Goal: Ask a question

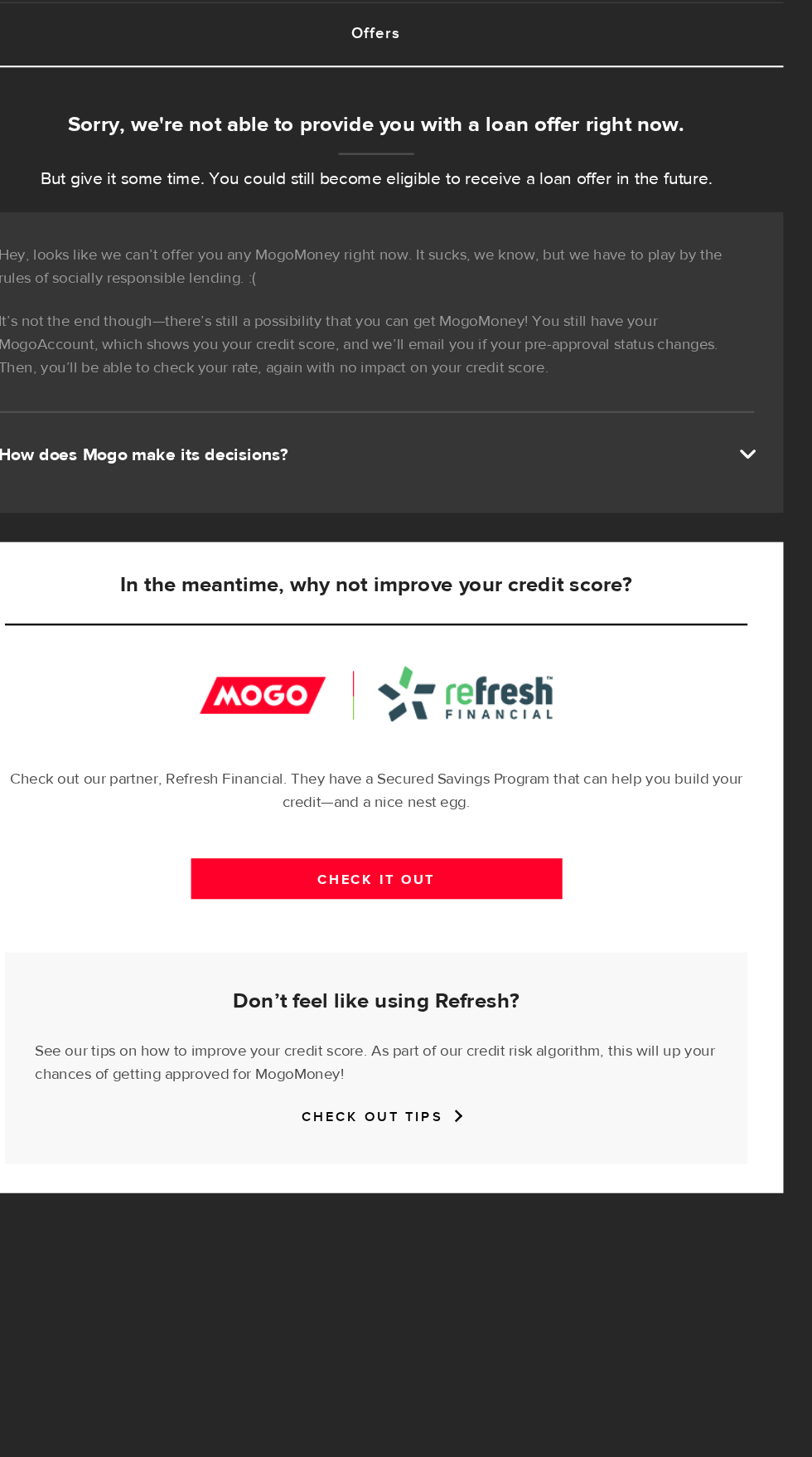
click at [762, 496] on span at bounding box center [755, 489] width 13 height 13
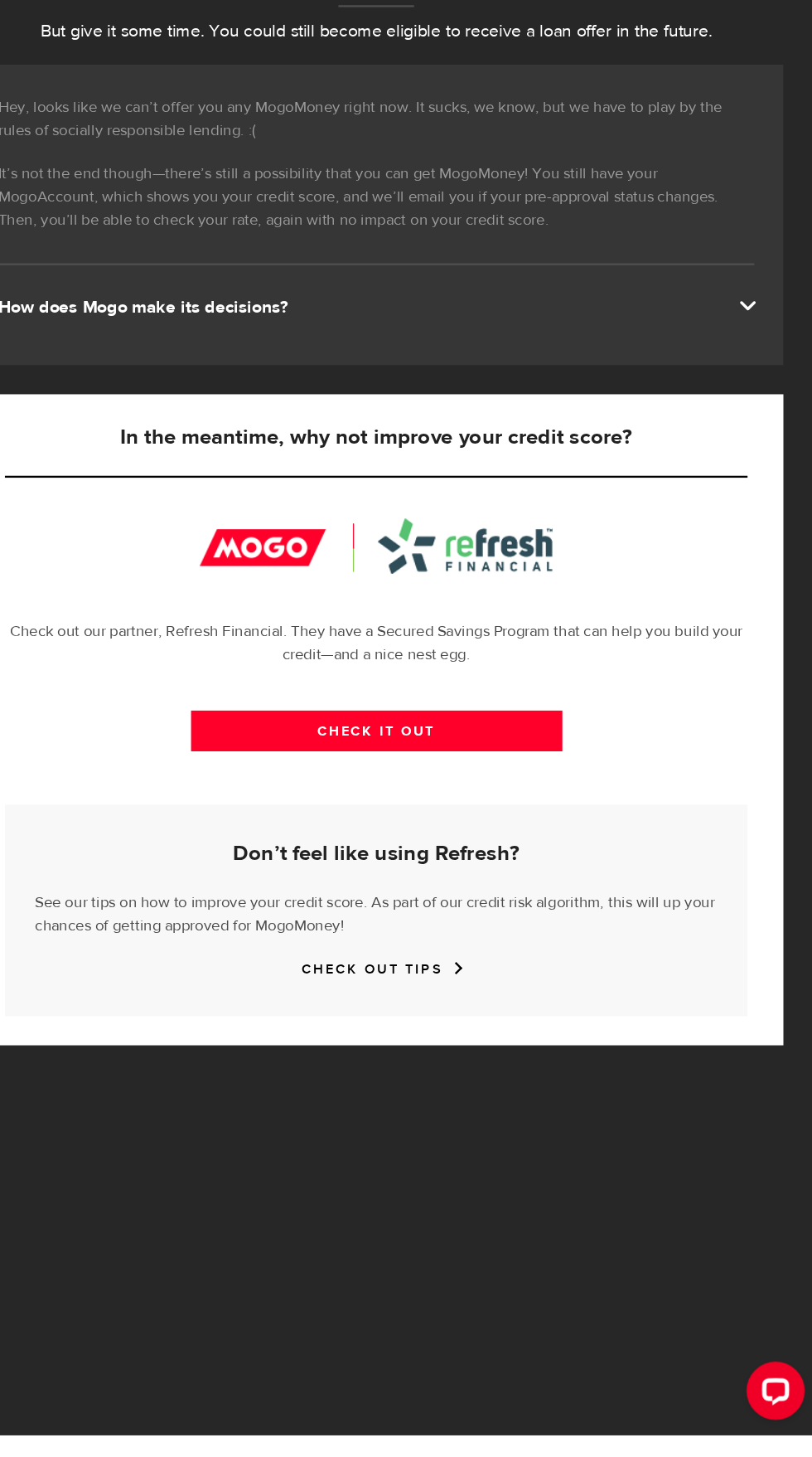
scroll to position [148, 0]
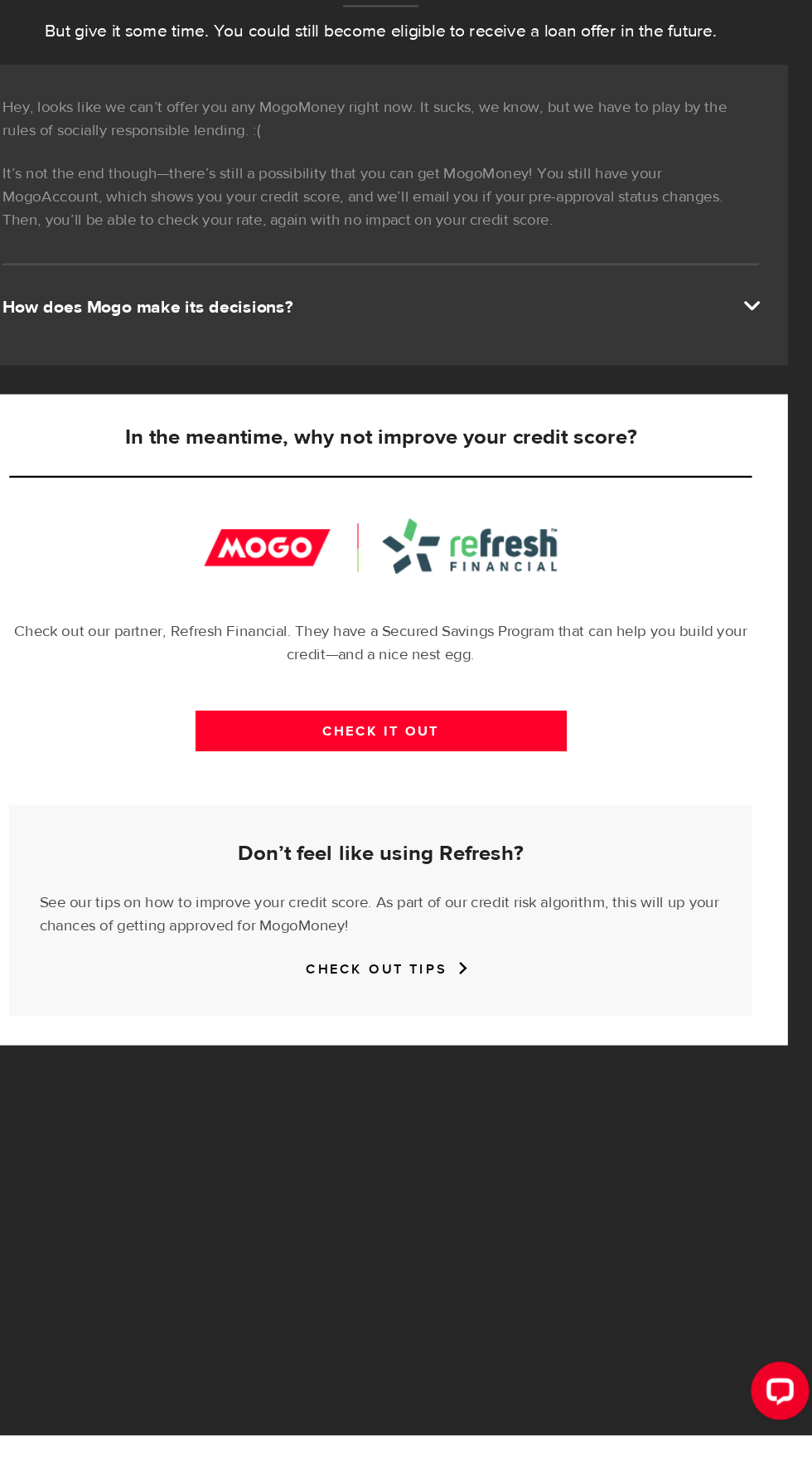
click at [779, 1387] on div "Open LiveChat chat widget" at bounding box center [773, 1383] width 27 height 27
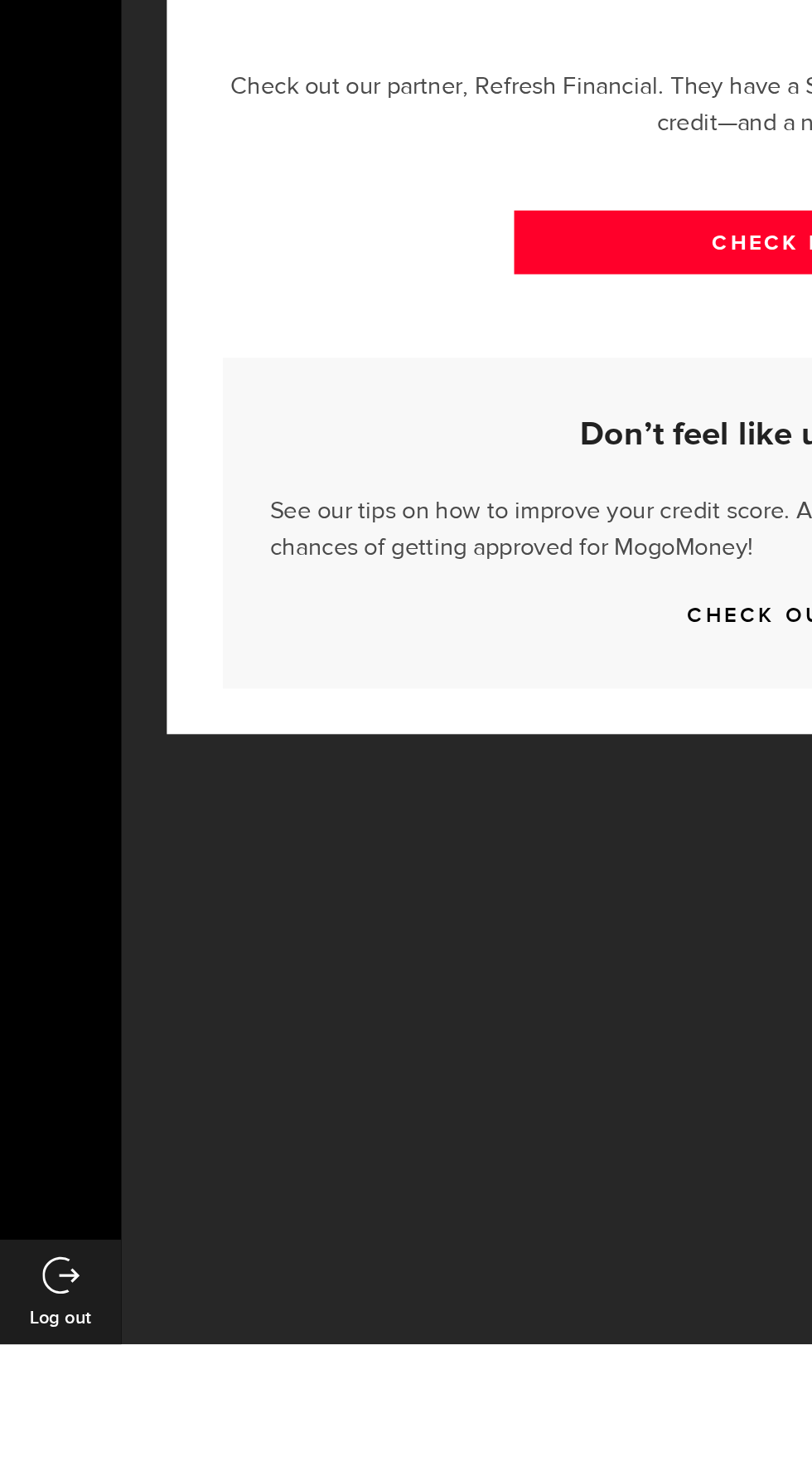
scroll to position [275, 0]
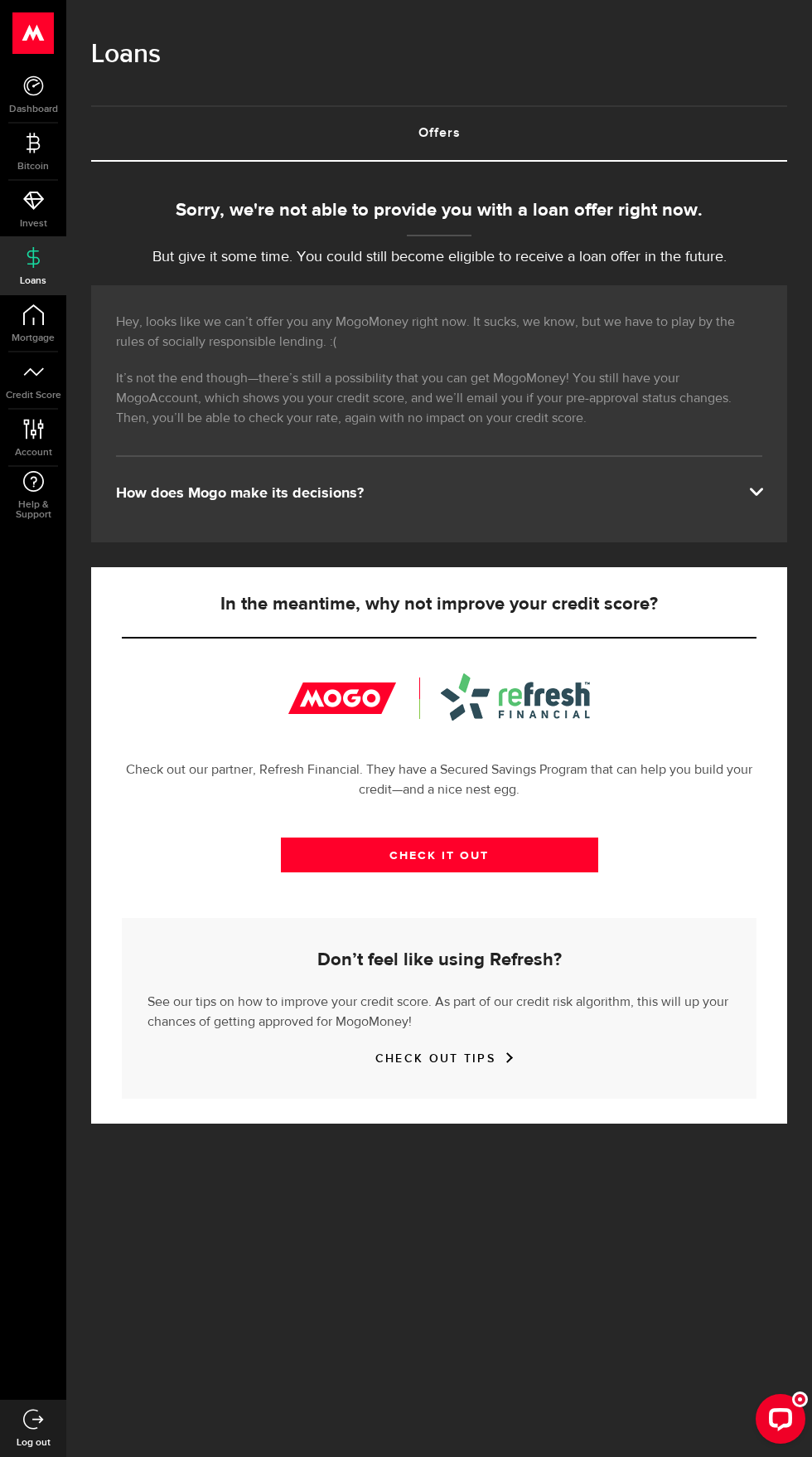
click at [781, 1419] on div "Open LiveChat chat widget" at bounding box center [780, 1418] width 27 height 27
